Goal: Task Accomplishment & Management: Use online tool/utility

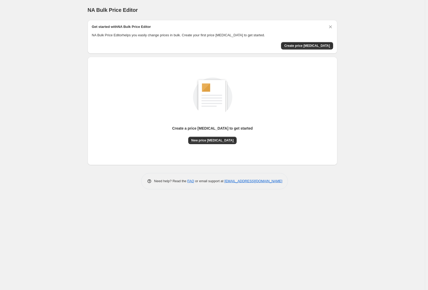
click at [106, 8] on span "NA Bulk Price Editor" at bounding box center [112, 10] width 50 height 6
click at [137, 33] on p "NA Bulk Price Editor helps you easily change prices in bulk. Create your first …" at bounding box center [212, 35] width 241 height 5
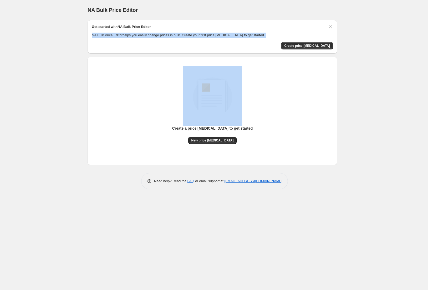
click at [137, 33] on p "NA Bulk Price Editor helps you easily change prices in bulk. Create your first …" at bounding box center [212, 35] width 241 height 5
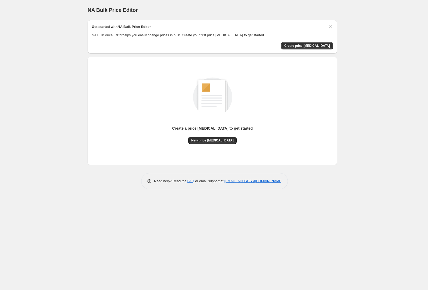
click at [245, 37] on p "NA Bulk Price Editor helps you easily change prices in bulk. Create your first …" at bounding box center [212, 35] width 241 height 5
click at [300, 42] on button "Create price change job" at bounding box center [307, 45] width 52 height 7
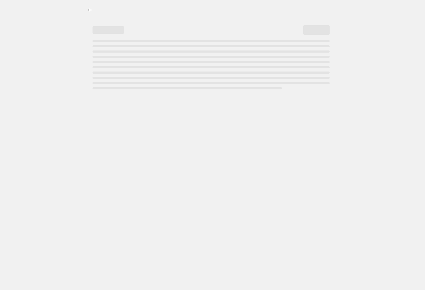
select select "percentage"
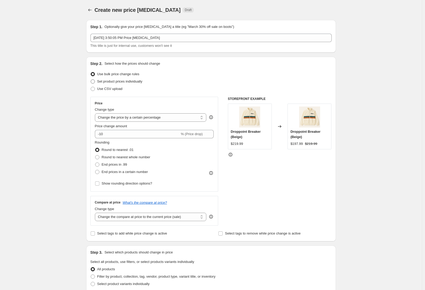
click at [122, 81] on span "Set product prices individually" at bounding box center [119, 81] width 45 height 4
click at [91, 80] on input "Set product prices individually" at bounding box center [91, 79] width 0 height 0
radio input "true"
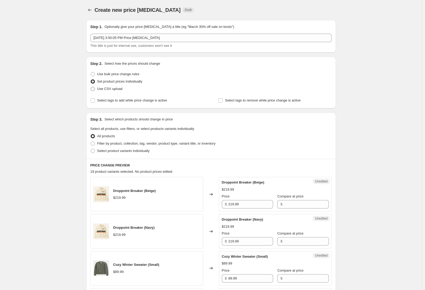
click at [113, 90] on span "Use CSV upload" at bounding box center [109, 89] width 25 height 4
click at [91, 87] on input "Use CSV upload" at bounding box center [91, 87] width 0 height 0
radio input "true"
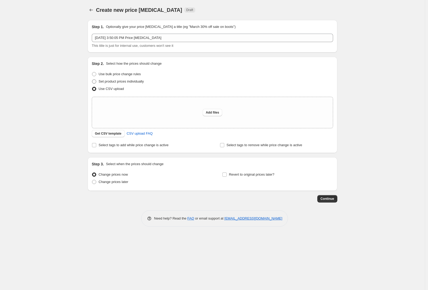
click at [128, 80] on span "Set product prices individually" at bounding box center [121, 81] width 45 height 4
click at [92, 80] on input "Set product prices individually" at bounding box center [92, 79] width 0 height 0
radio input "true"
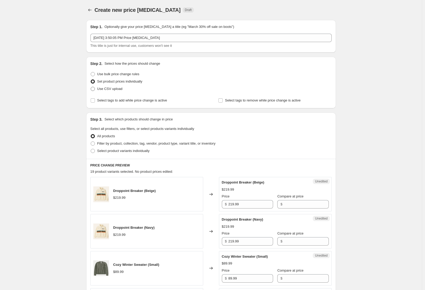
click at [117, 88] on span "Use CSV upload" at bounding box center [109, 89] width 25 height 4
click at [91, 87] on input "Use CSV upload" at bounding box center [91, 87] width 0 height 0
radio input "true"
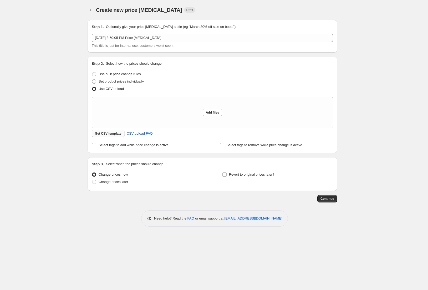
click at [112, 133] on span "Get CSV template" at bounding box center [108, 133] width 27 height 4
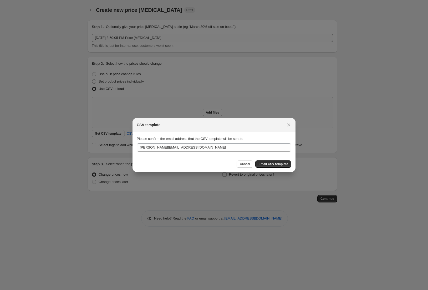
click at [282, 162] on span "Email CSV template" at bounding box center [273, 164] width 30 height 4
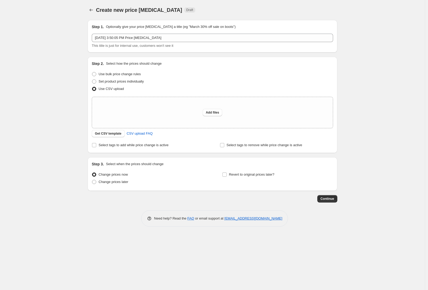
click at [74, 99] on div "Create new price change job. This page is ready Create new price change job Dra…" at bounding box center [212, 145] width 425 height 290
click at [74, 82] on div "Create new price change job. This page is ready Create new price change job Dra…" at bounding box center [212, 145] width 425 height 290
click at [92, 11] on icon "Price change jobs" at bounding box center [91, 9] width 5 height 5
